Goal: Obtain resource: Download file/media

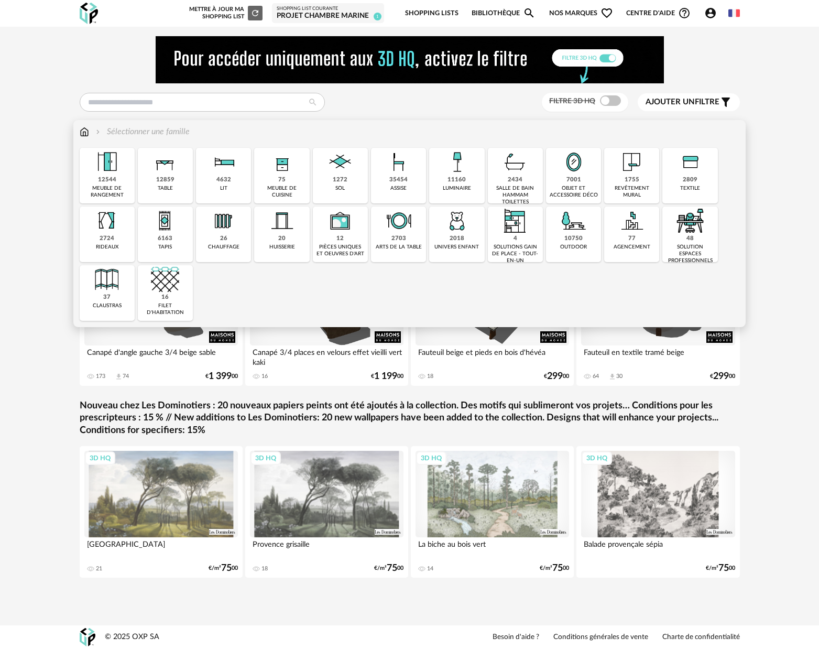
click at [397, 172] on img at bounding box center [399, 162] width 28 height 28
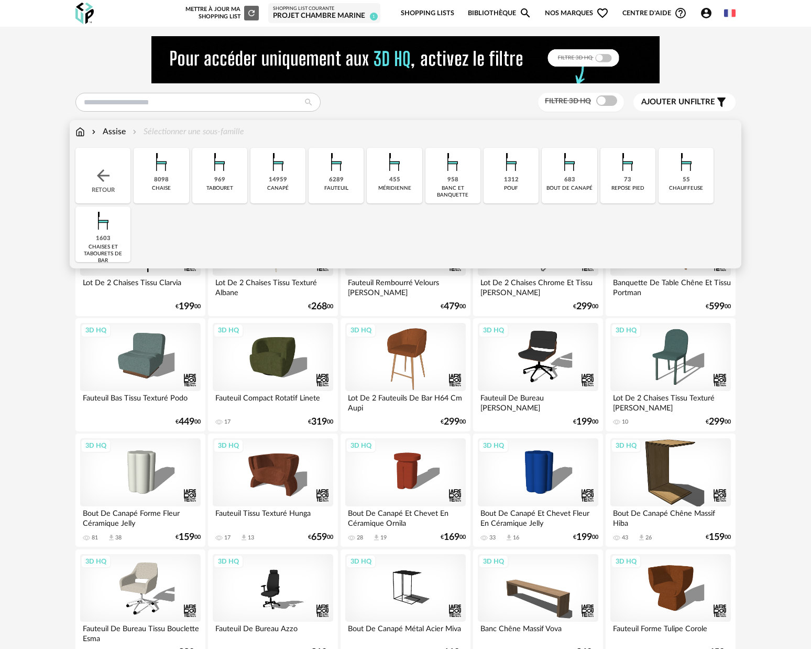
click at [346, 186] on div "fauteuil" at bounding box center [336, 188] width 24 height 7
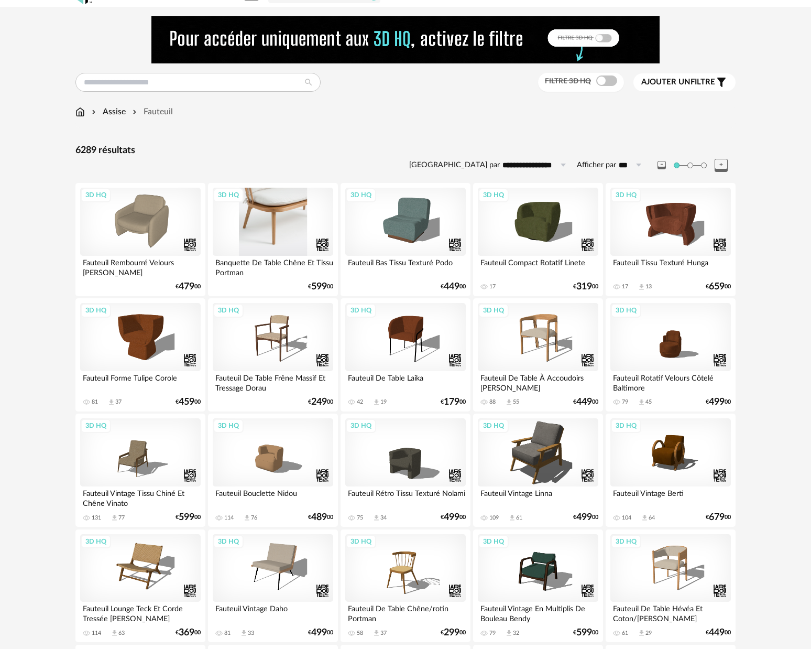
scroll to position [80, 0]
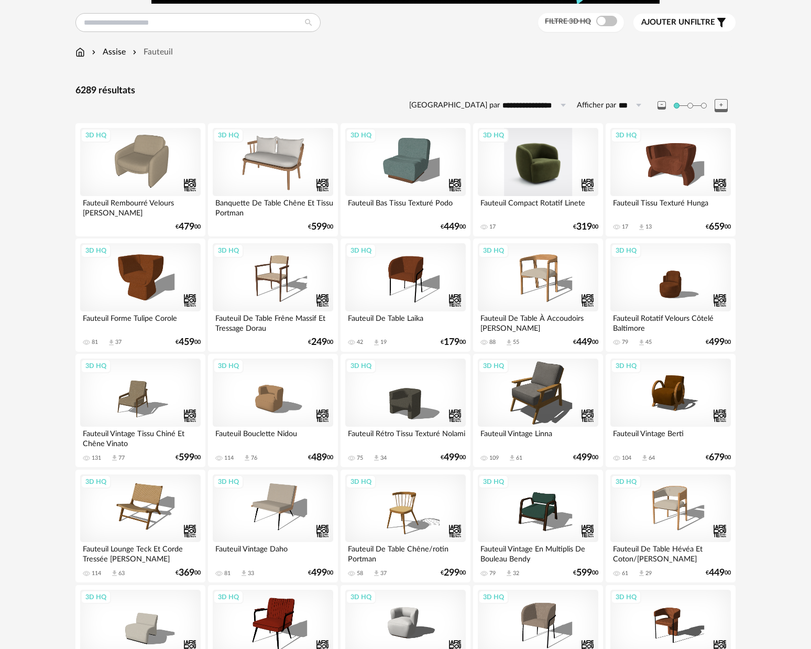
click at [541, 173] on div "3D HQ" at bounding box center [538, 162] width 121 height 68
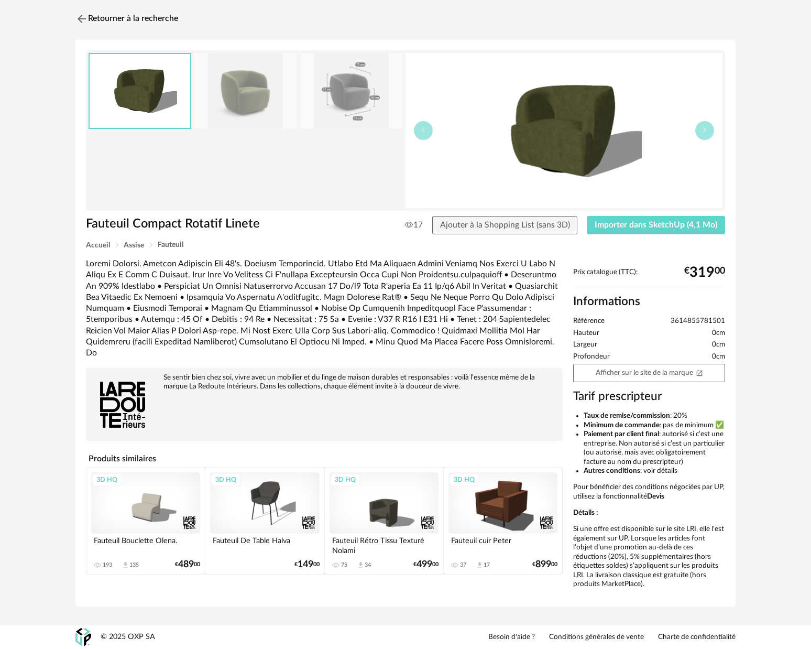
scroll to position [22, 0]
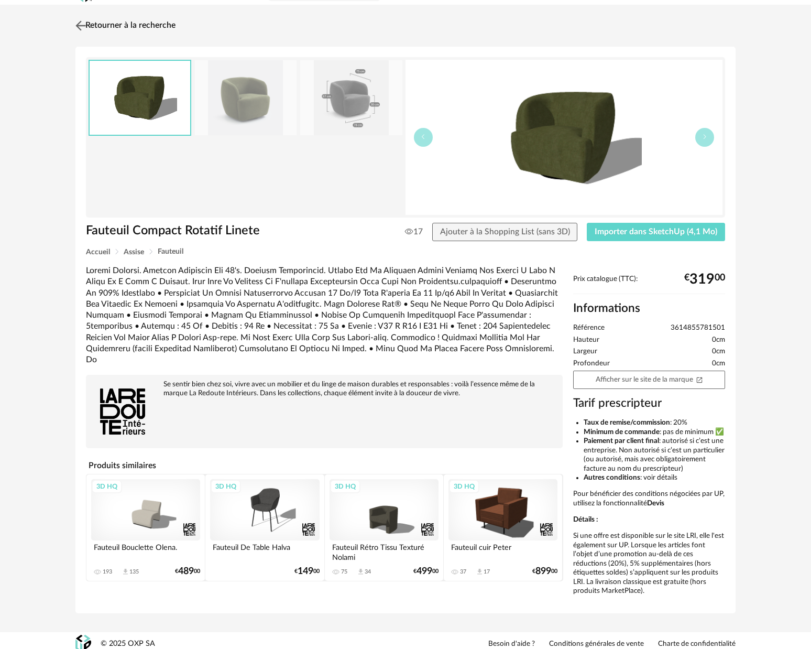
click at [79, 24] on img at bounding box center [80, 25] width 15 height 15
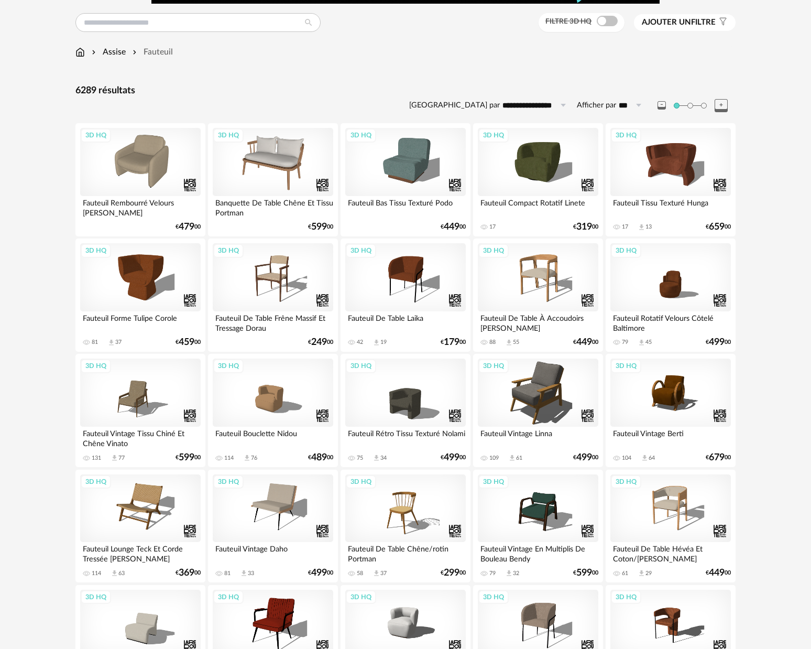
click at [608, 23] on span at bounding box center [607, 21] width 21 height 10
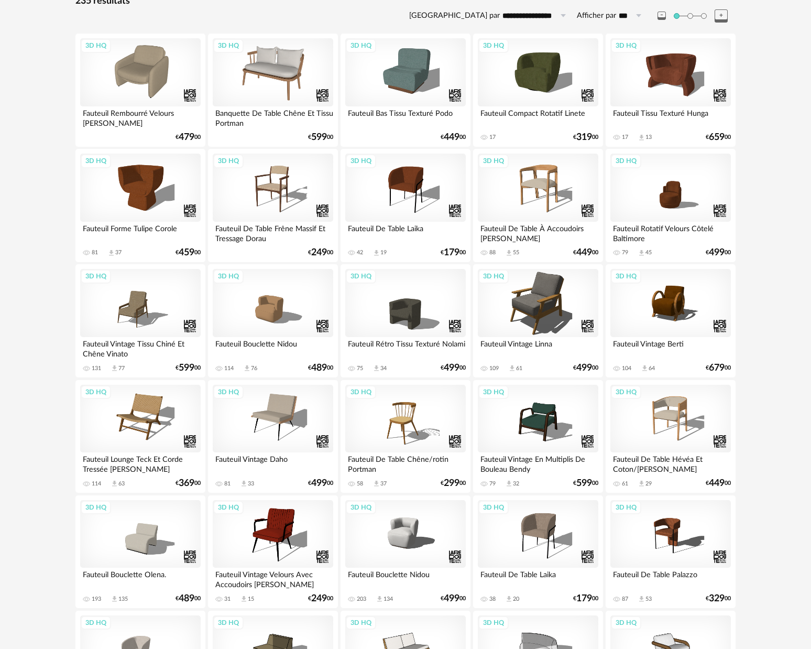
scroll to position [410, 0]
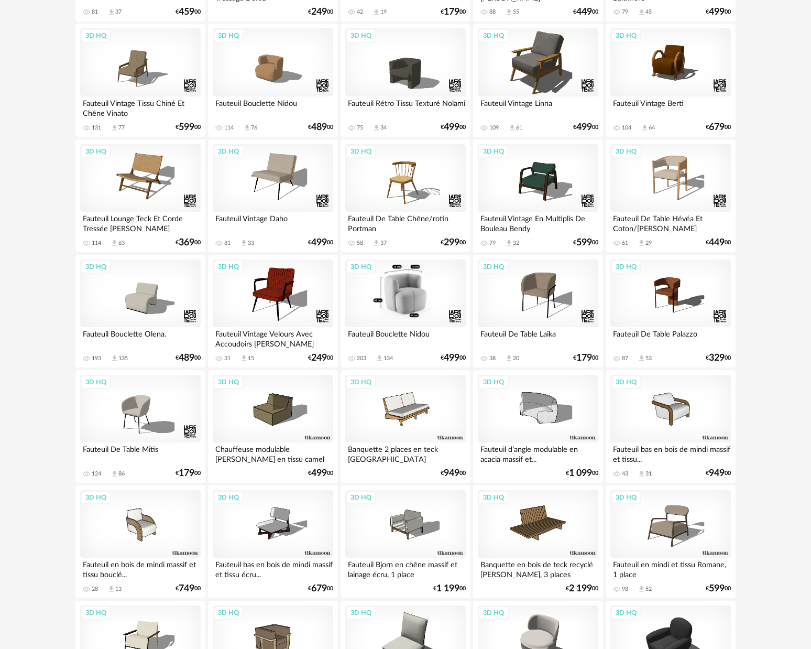
click at [402, 296] on div "3D HQ" at bounding box center [405, 293] width 121 height 68
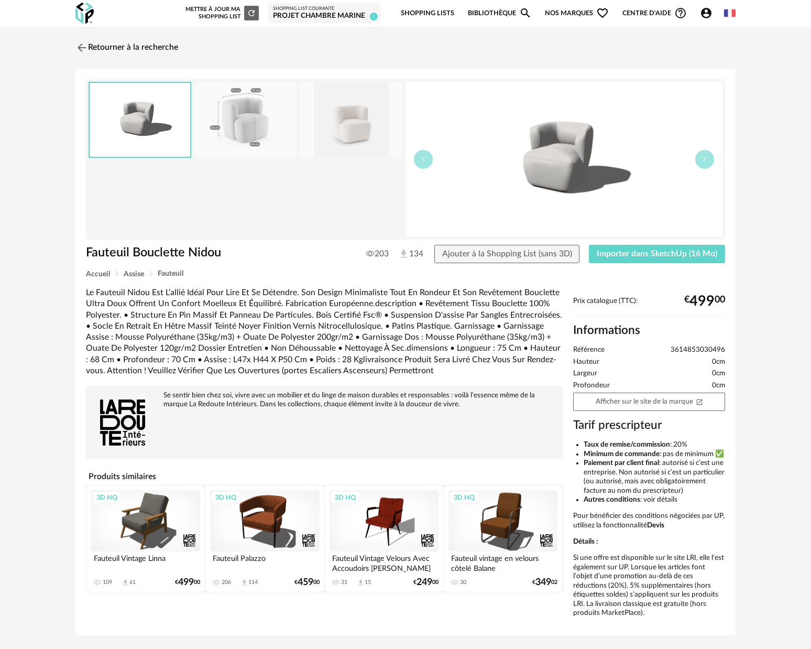
click at [369, 128] on img at bounding box center [351, 119] width 102 height 75
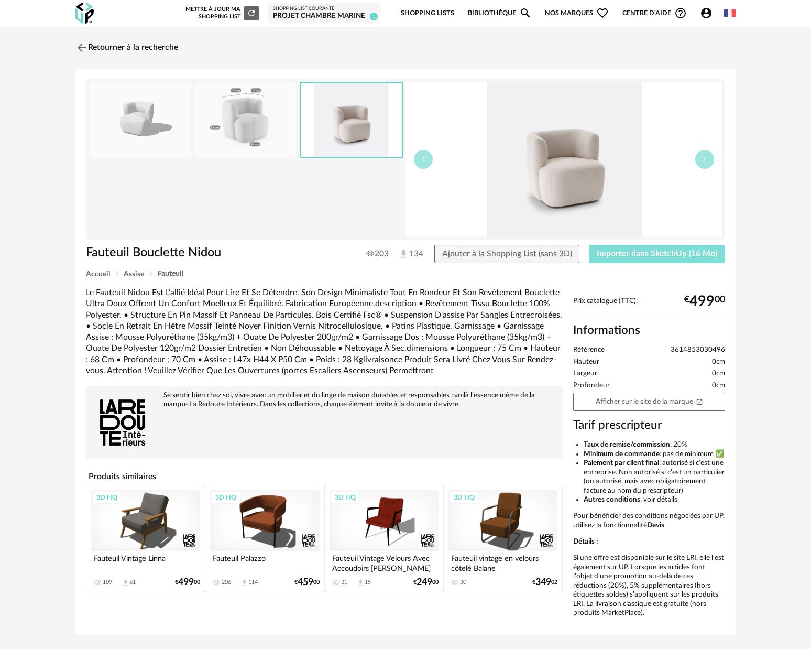
click at [647, 256] on span "Importer dans SketchUp (16 Mo)" at bounding box center [657, 253] width 121 height 8
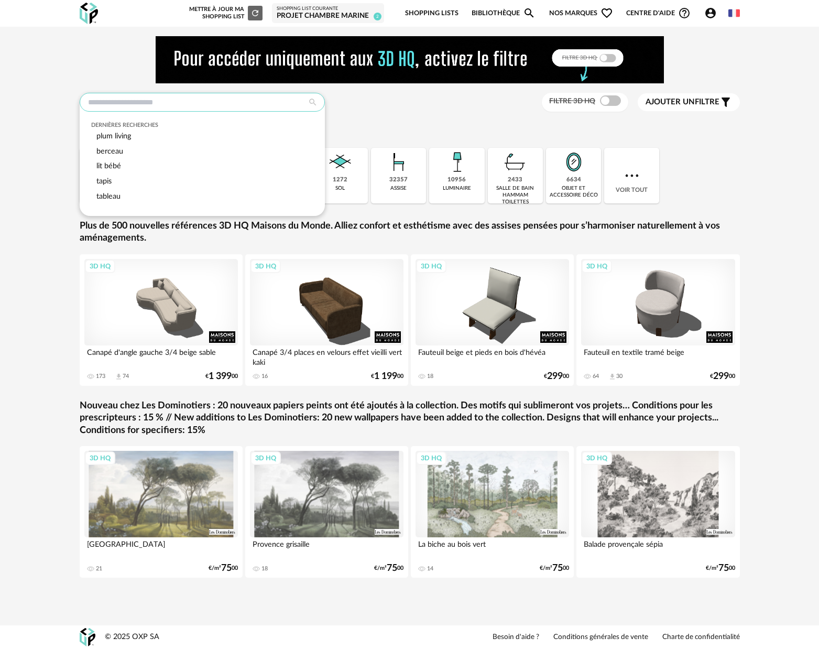
click at [151, 102] on input "text" at bounding box center [202, 102] width 245 height 19
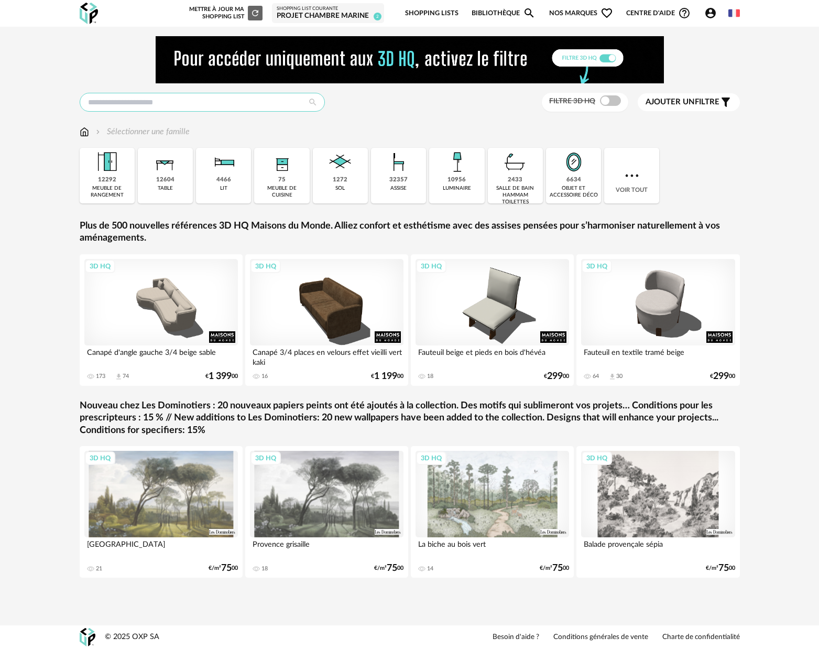
click at [145, 104] on input "text" at bounding box center [202, 102] width 245 height 19
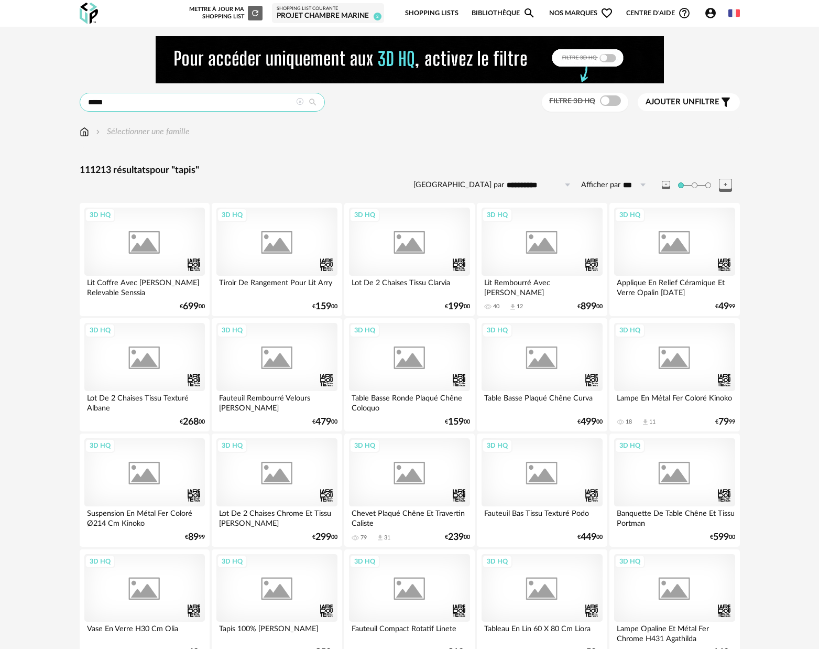
type input "*****"
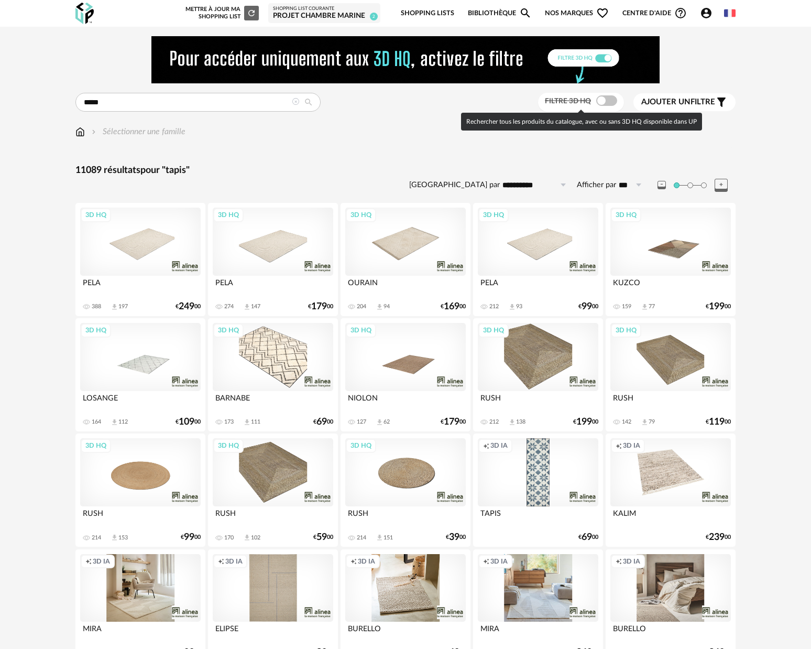
click at [609, 102] on span at bounding box center [606, 100] width 21 height 10
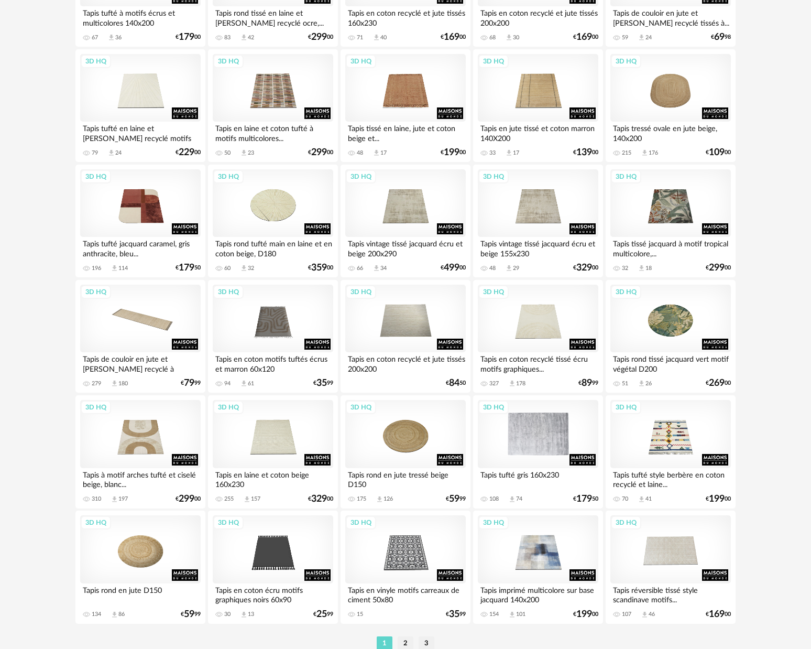
scroll to position [1938, 0]
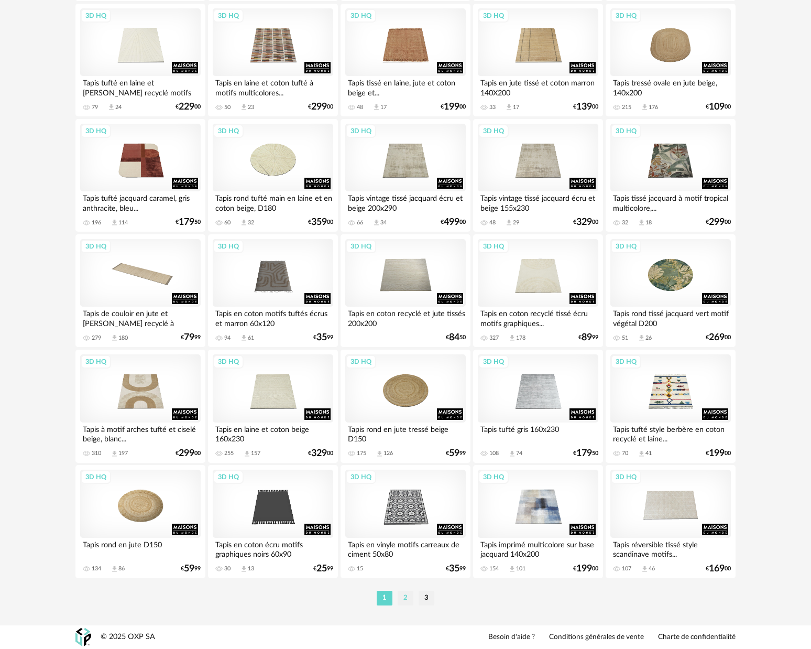
click at [407, 605] on li "2" at bounding box center [406, 598] width 16 height 15
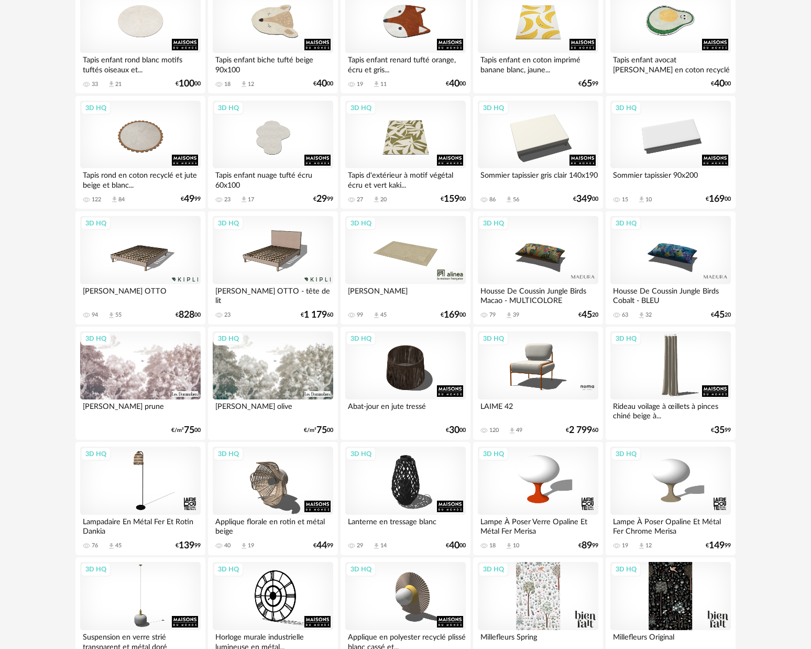
scroll to position [582, 0]
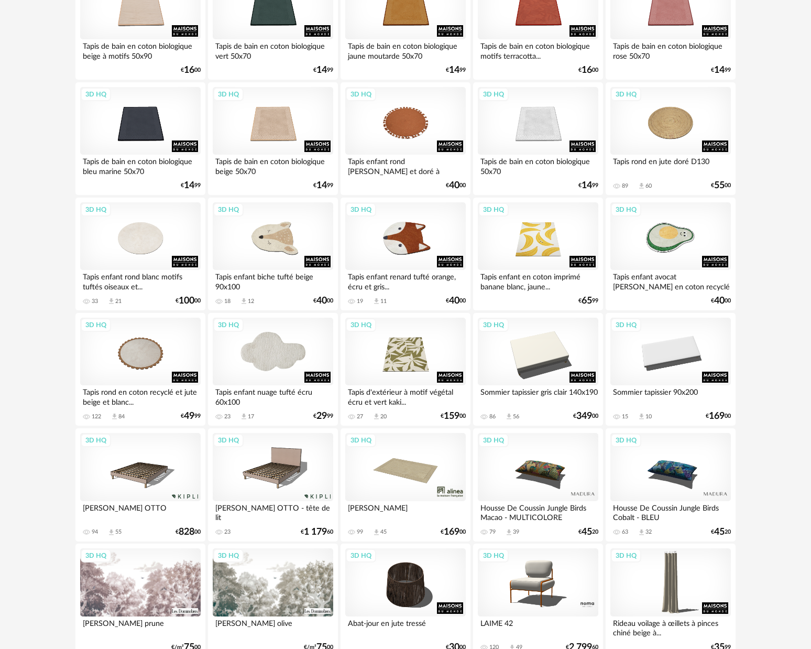
click at [277, 344] on div "3D HQ" at bounding box center [273, 352] width 121 height 68
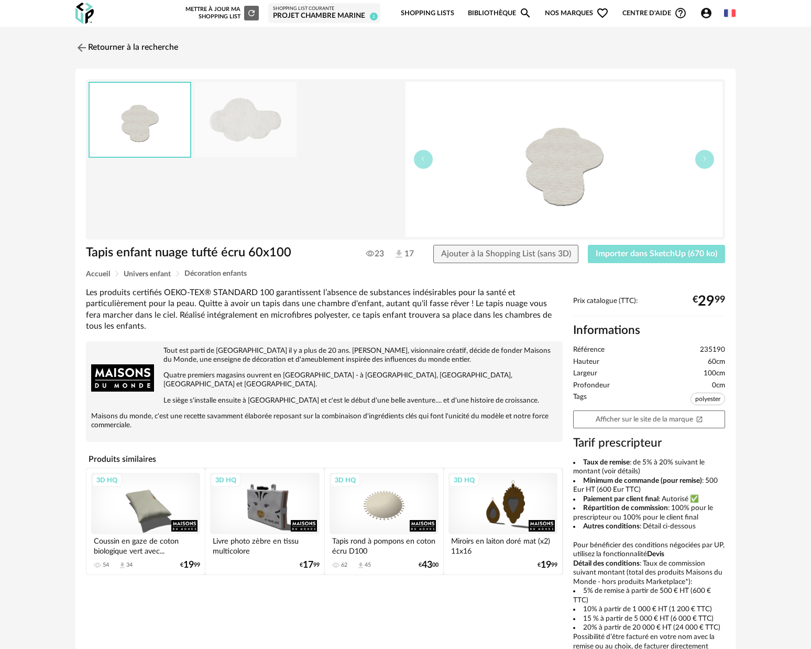
click at [654, 255] on span "Importer dans SketchUp (670 ko)" at bounding box center [657, 253] width 122 height 8
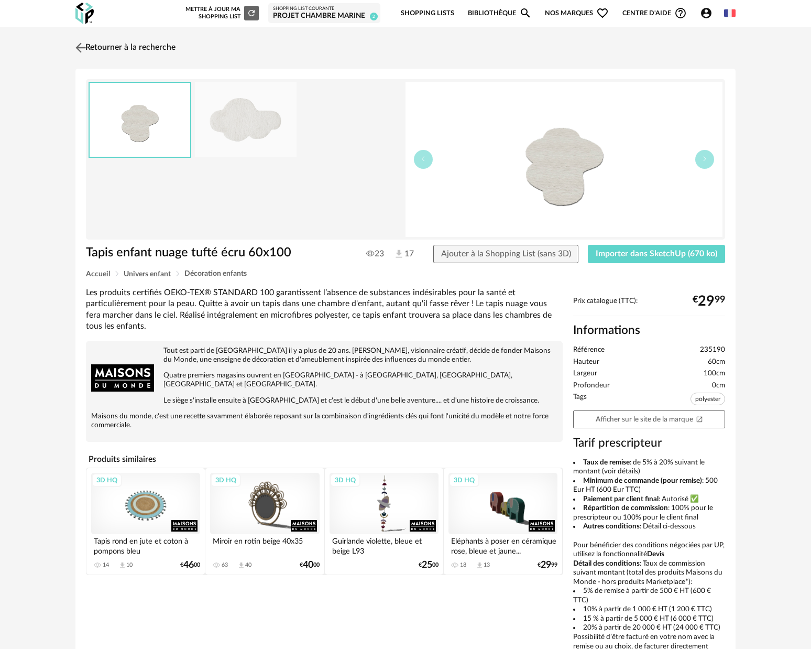
click at [83, 47] on img at bounding box center [80, 47] width 15 height 15
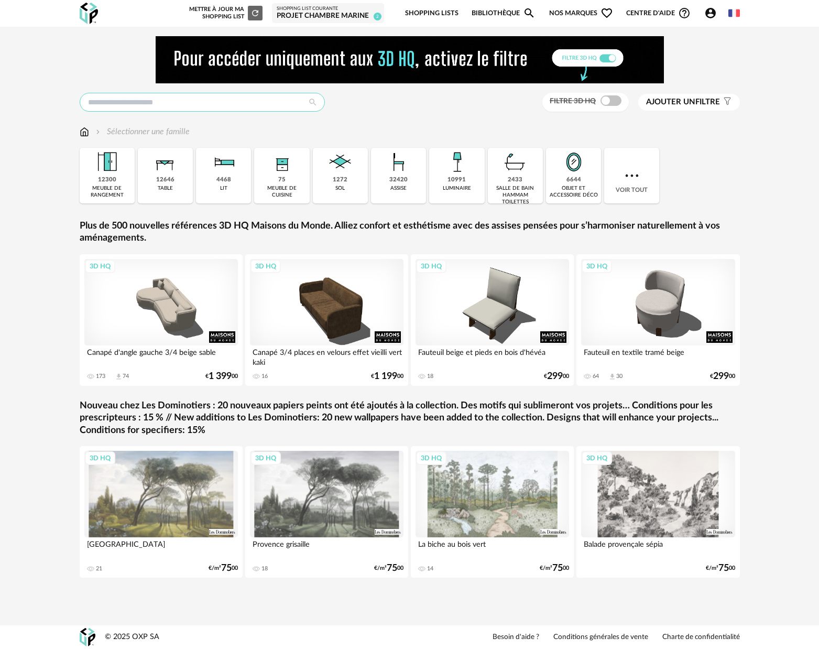
click at [140, 100] on input "text" at bounding box center [202, 102] width 245 height 19
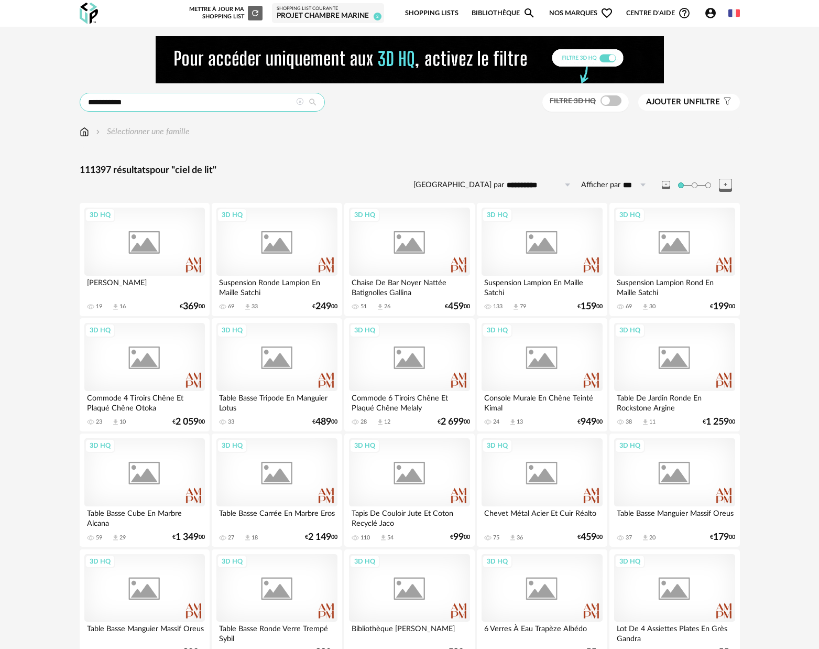
type input "**********"
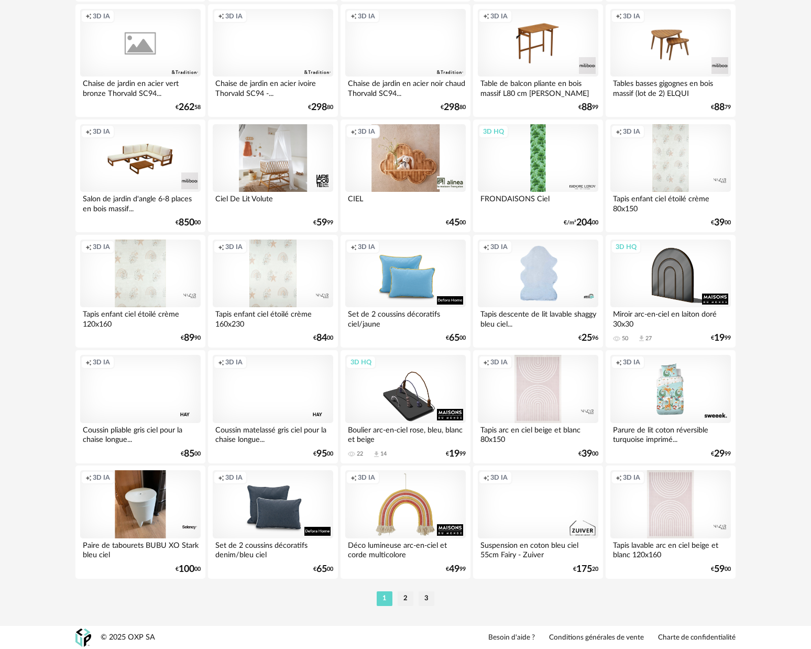
scroll to position [1914, 0]
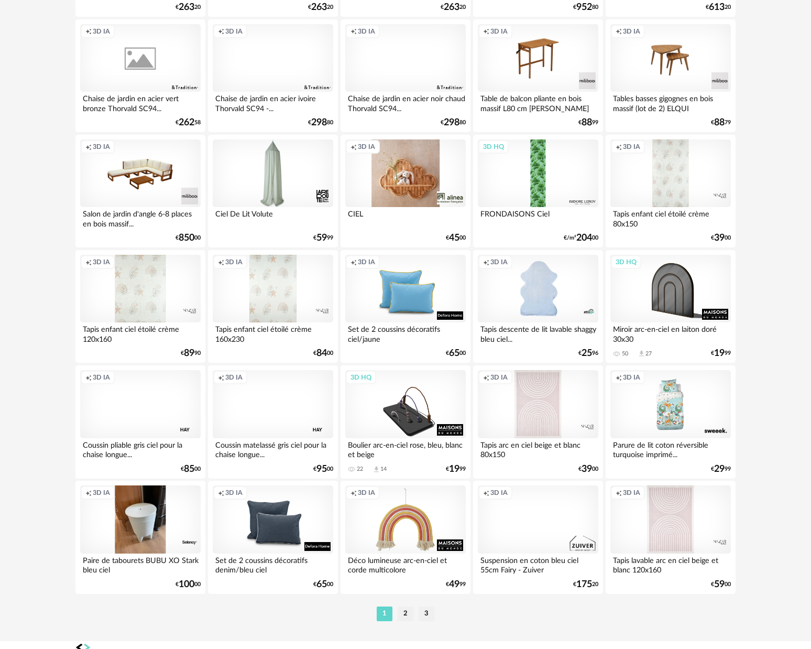
click at [274, 186] on div at bounding box center [273, 173] width 121 height 68
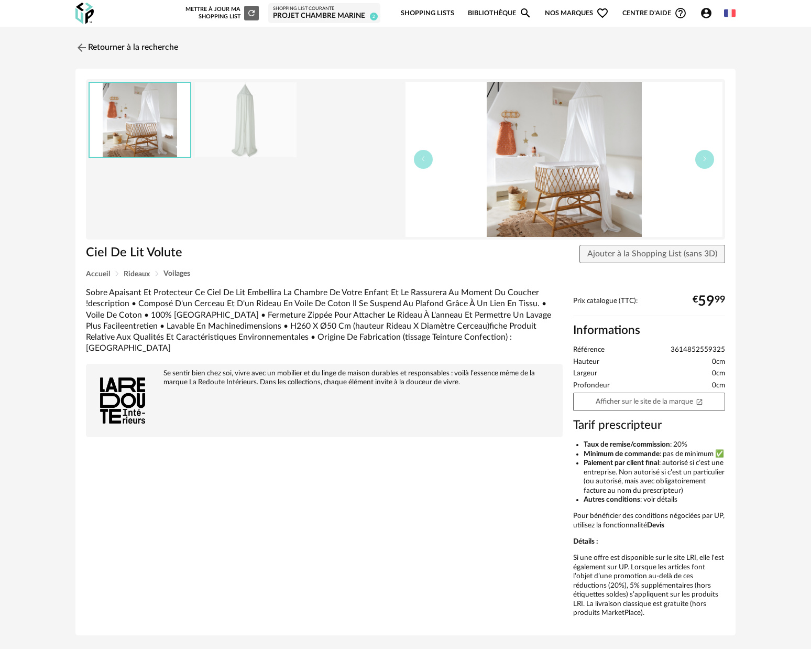
click at [257, 144] on img at bounding box center [246, 119] width 102 height 75
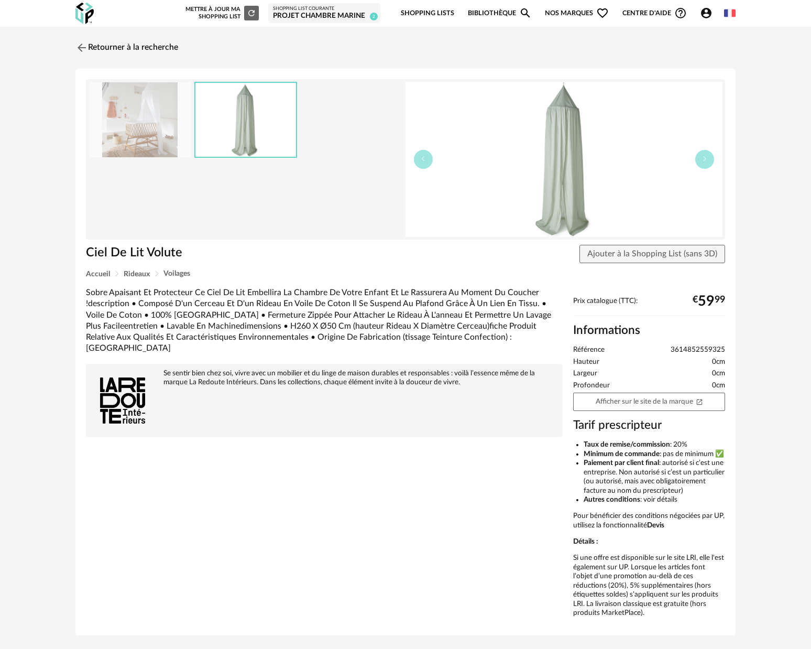
click at [154, 134] on img at bounding box center [140, 119] width 102 height 75
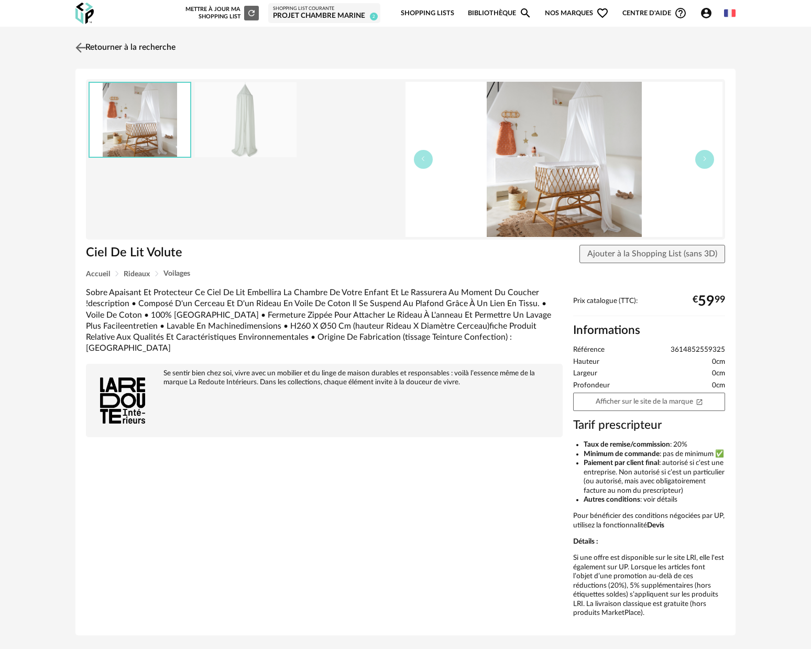
click at [82, 47] on img at bounding box center [80, 47] width 15 height 15
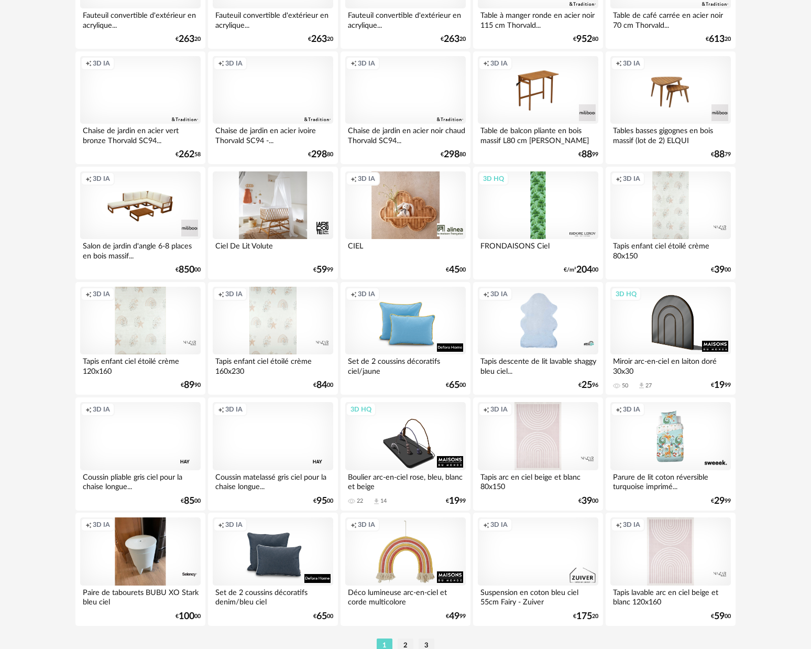
scroll to position [1938, 0]
